Goal: Navigation & Orientation: Find specific page/section

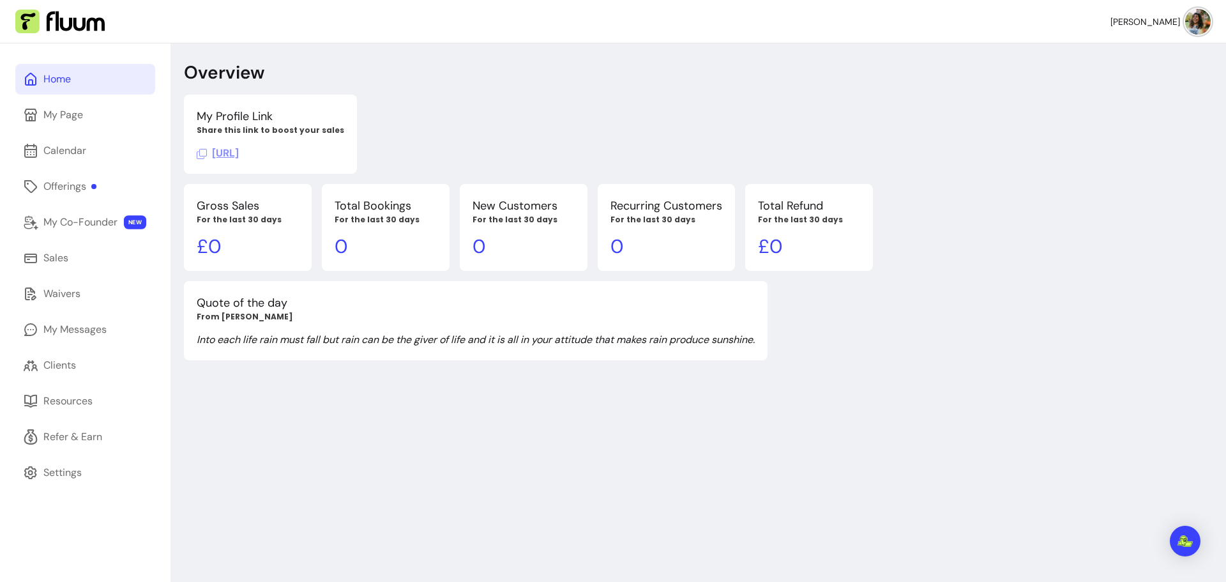
click at [239, 155] on span "https://fluum.ai/bohem-notes" at bounding box center [218, 152] width 42 height 13
click at [67, 111] on div "My Page" at bounding box center [63, 114] width 40 height 15
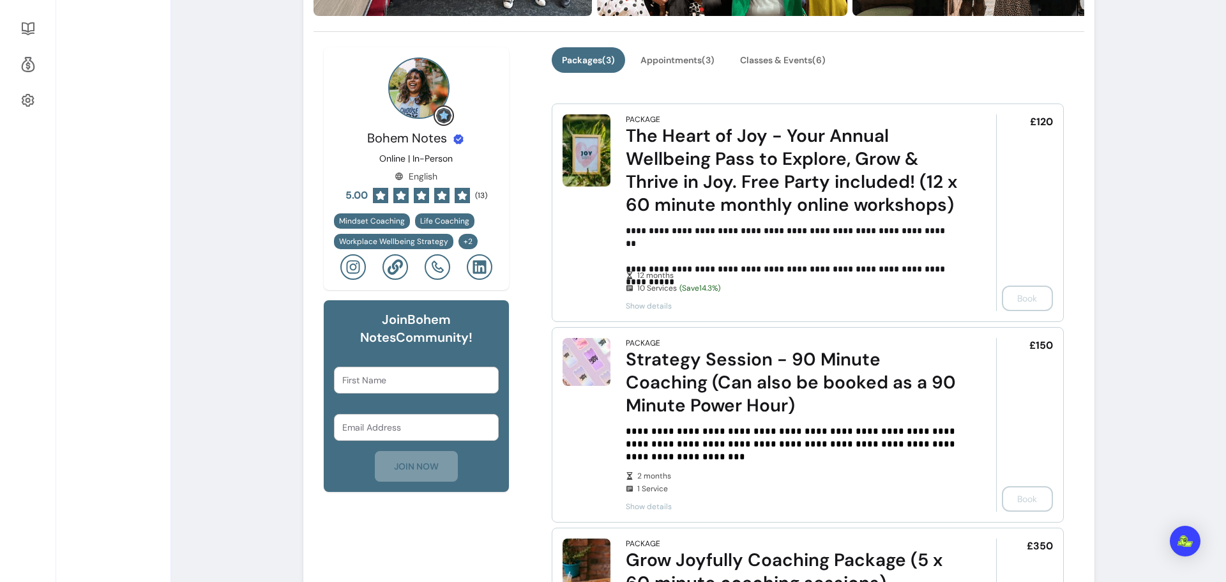
scroll to position [375, 0]
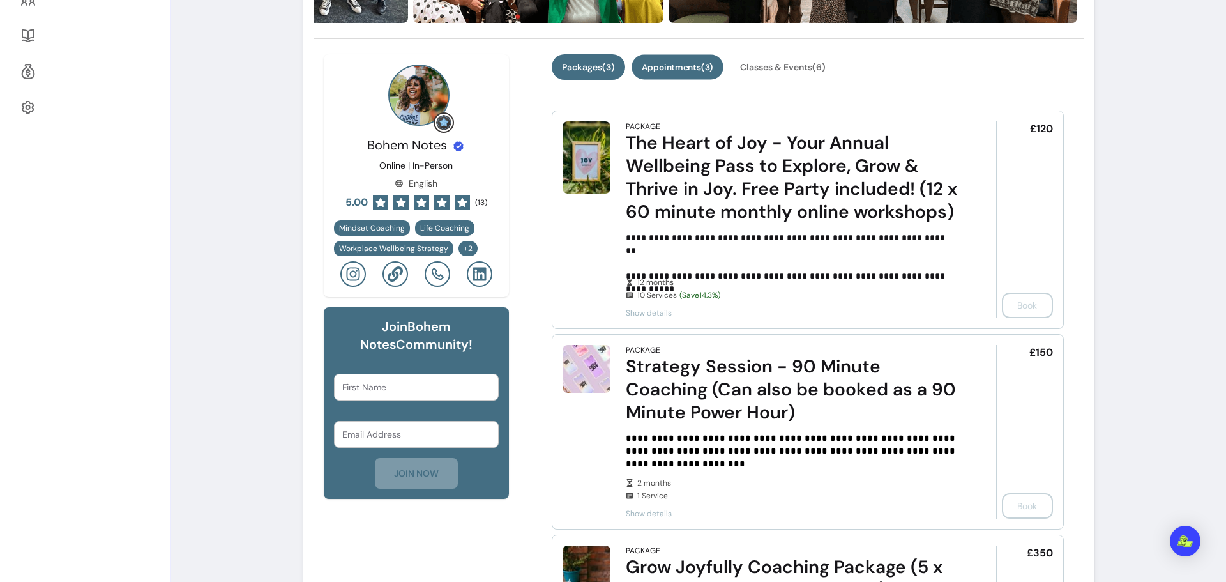
click at [679, 69] on button "Appointments ( 3 )" at bounding box center [677, 67] width 92 height 25
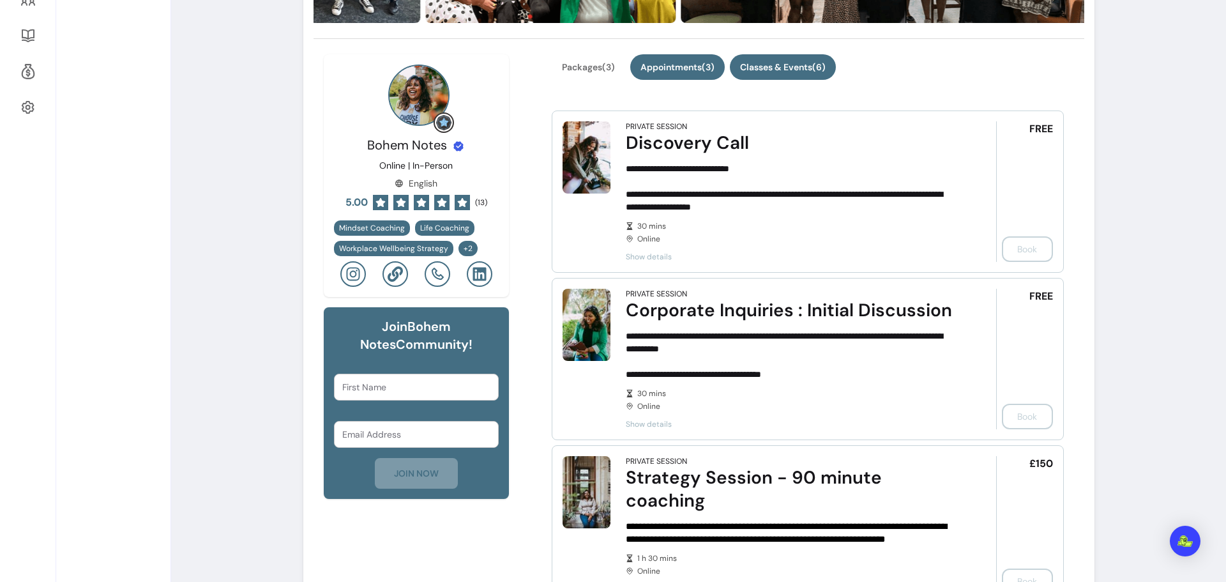
click at [783, 74] on button "Classes & Events ( 6 )" at bounding box center [783, 67] width 106 height 26
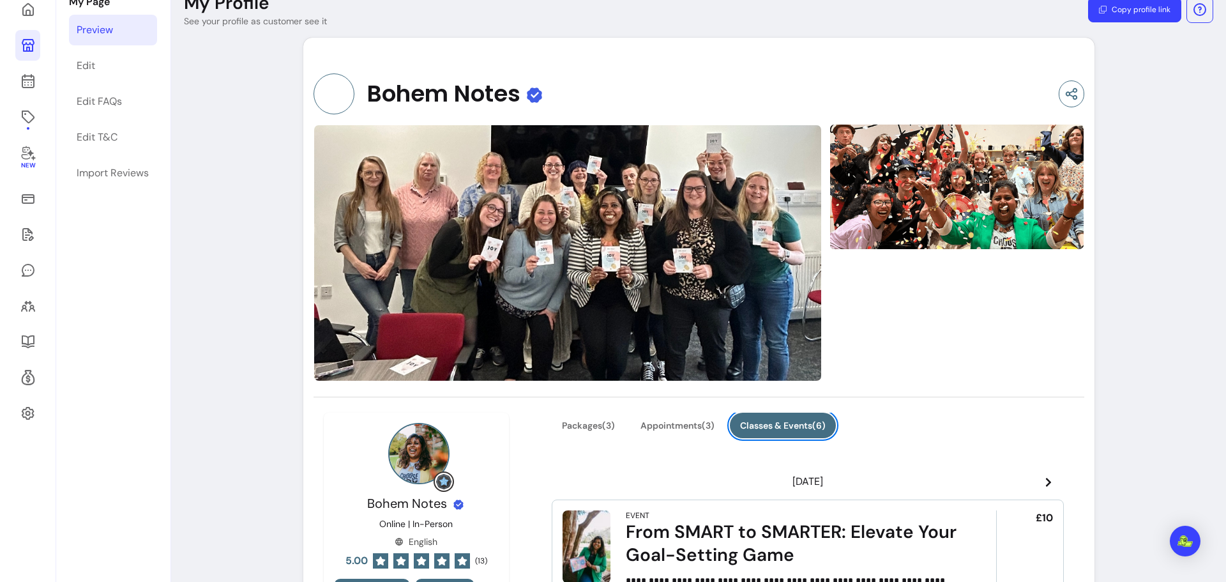
scroll to position [56, 0]
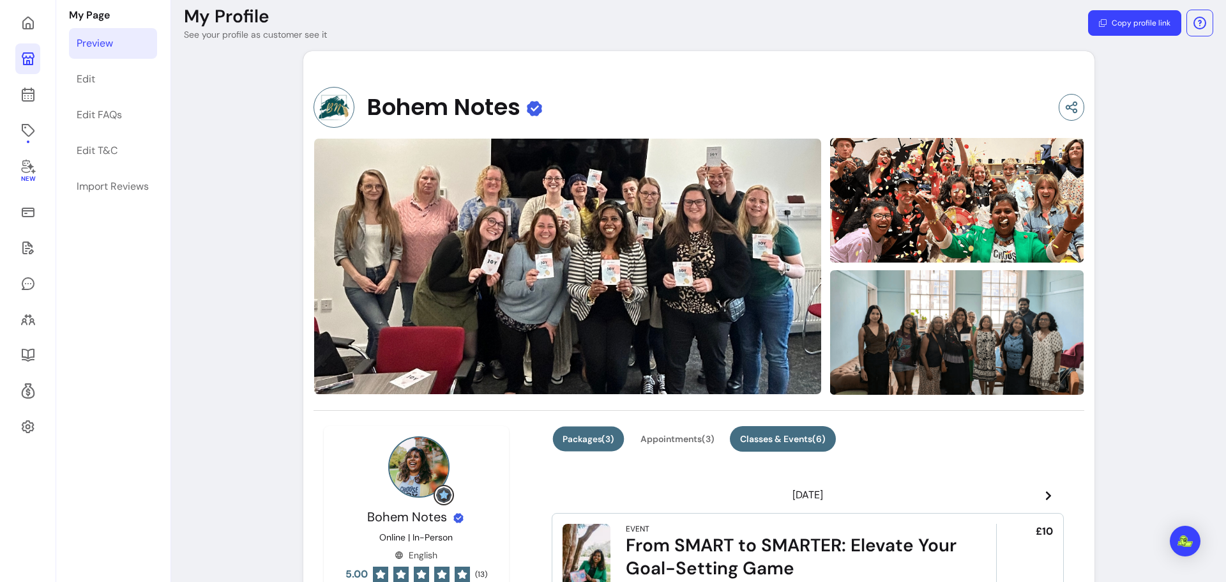
click at [594, 434] on button "Packages ( 3 )" at bounding box center [589, 438] width 72 height 25
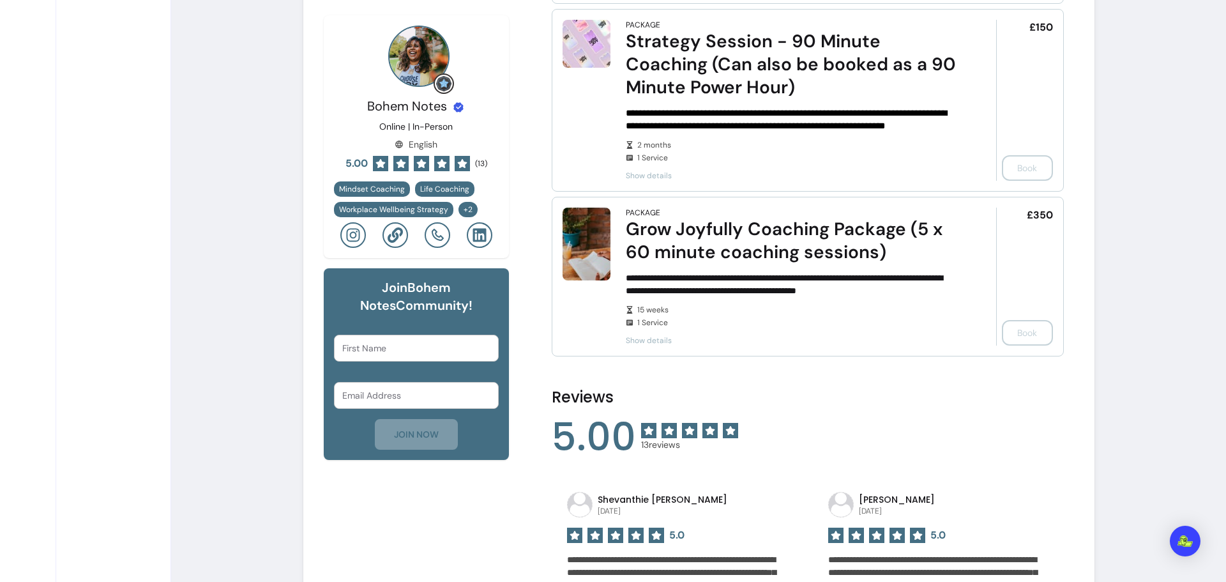
scroll to position [758, 0]
